Goal: Check status: Check status

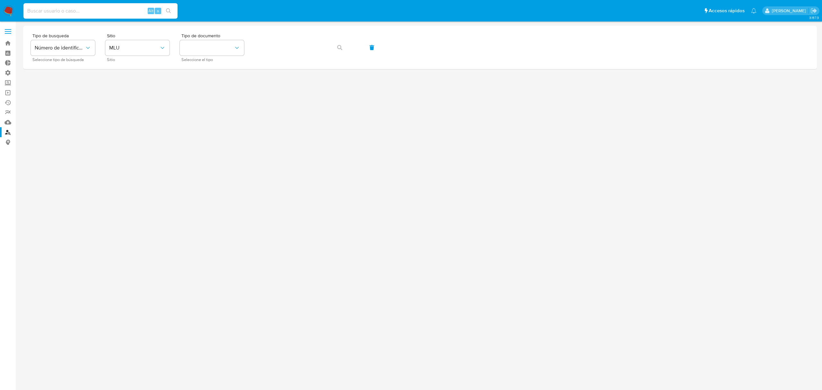
click at [96, 12] on input at bounding box center [100, 11] width 154 height 8
paste input "1177490458"
type input "1177490458"
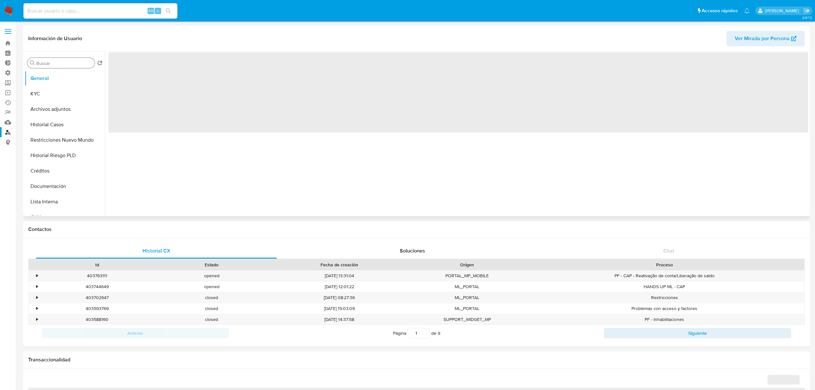
click at [61, 63] on input "Buscar" at bounding box center [64, 63] width 56 height 6
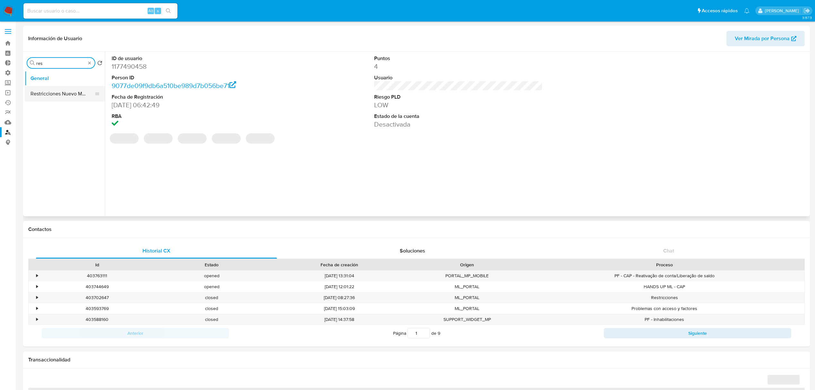
type input "res"
click at [58, 92] on button "Restricciones Nuevo Mundo" at bounding box center [62, 93] width 75 height 15
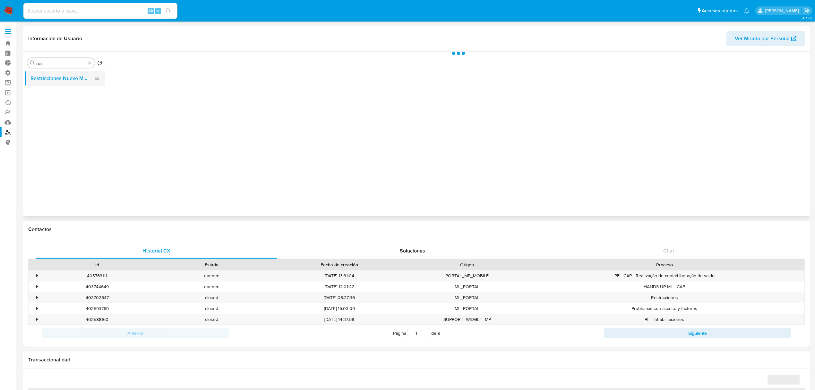
select select "10"
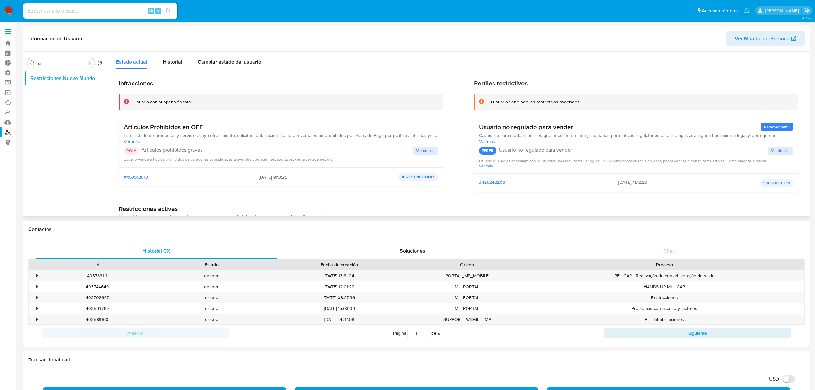
click at [422, 149] on span "Ver detalle" at bounding box center [425, 150] width 19 height 6
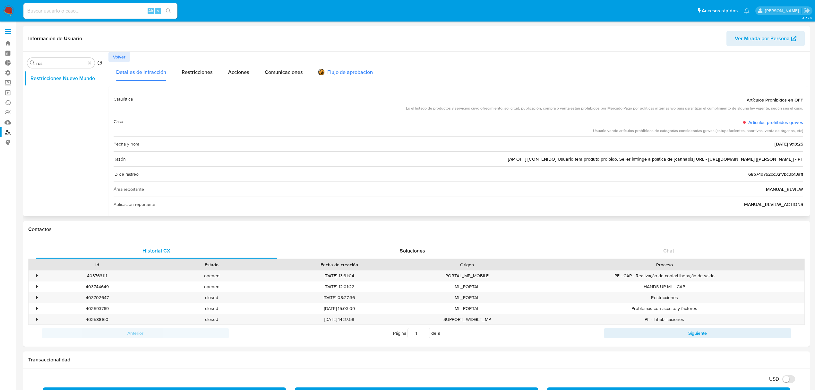
click at [351, 72] on div "Flujo de aprobación" at bounding box center [345, 73] width 55 height 7
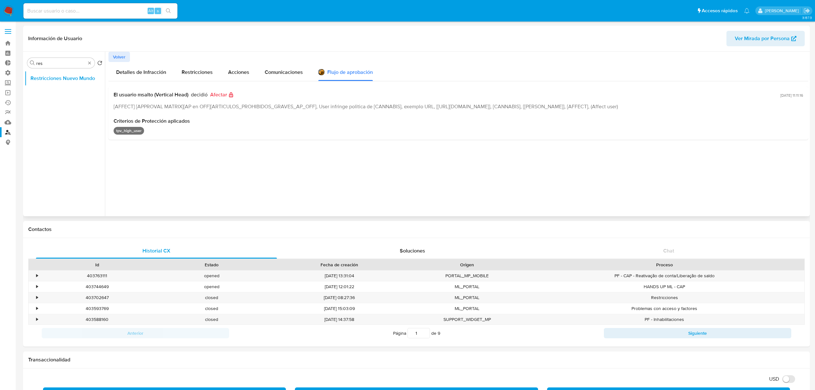
drag, startPoint x: 153, startPoint y: 94, endPoint x: 138, endPoint y: 95, distance: 15.5
click at [138, 95] on span "El usuario msalto (Vertical Head)" at bounding box center [151, 94] width 75 height 6
